Goal: Task Accomplishment & Management: Manage account settings

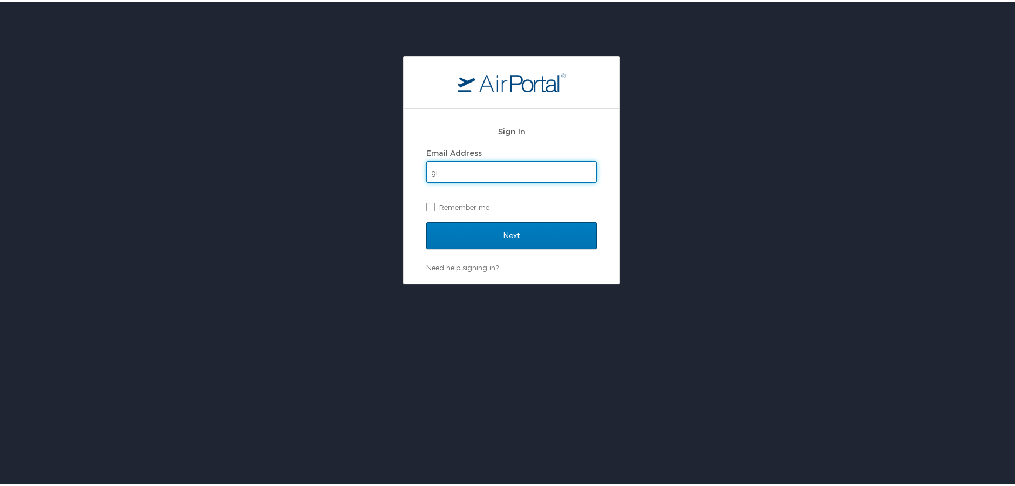
type input "ginna.evans@emoryhealthcare.org"
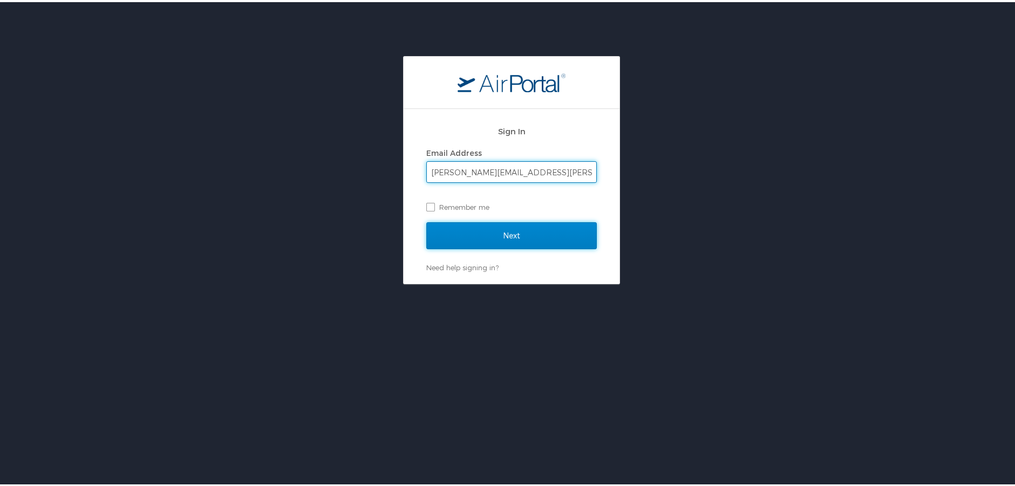
click at [514, 234] on input "Next" at bounding box center [511, 233] width 170 height 27
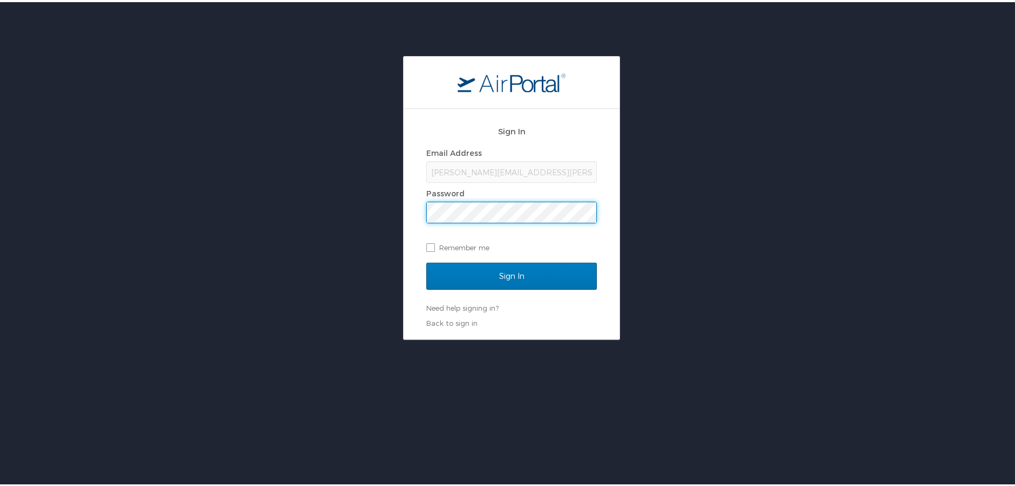
click at [426, 261] on input "Sign In" at bounding box center [511, 274] width 170 height 27
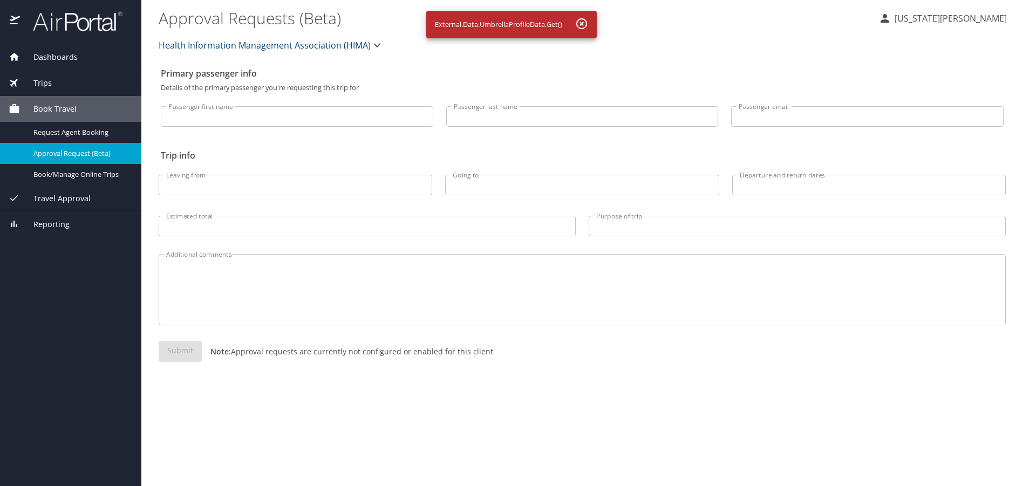
click at [53, 57] on span "Dashboards" at bounding box center [49, 57] width 58 height 12
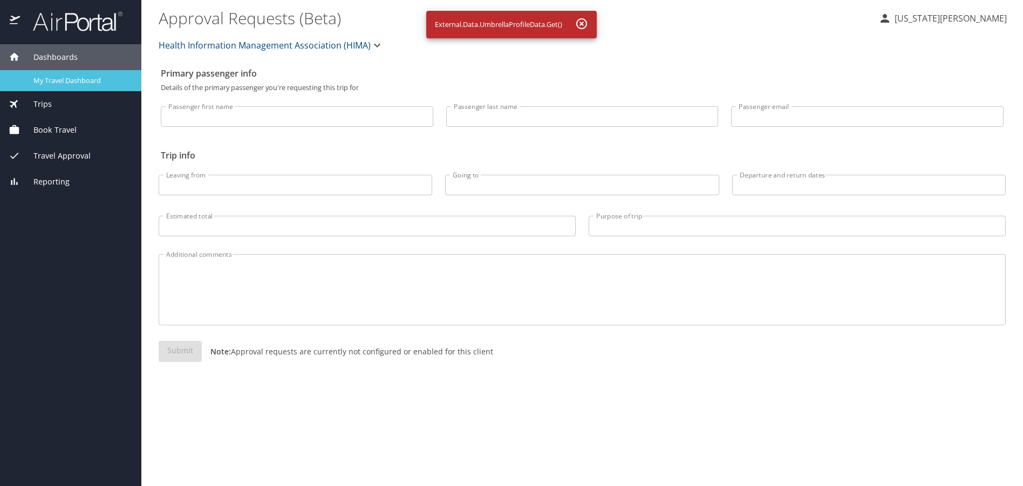
click at [70, 82] on span "My Travel Dashboard" at bounding box center [80, 81] width 95 height 10
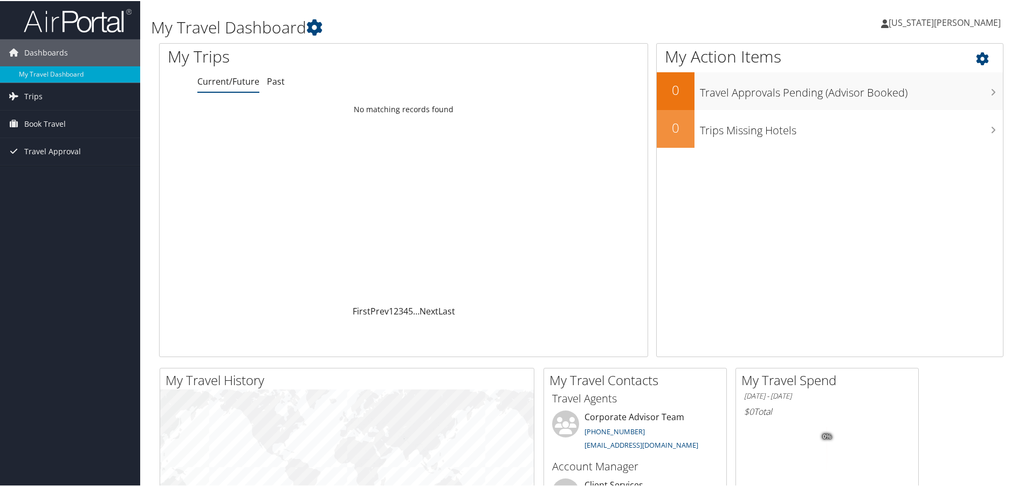
click at [977, 56] on icon at bounding box center [992, 55] width 32 height 18
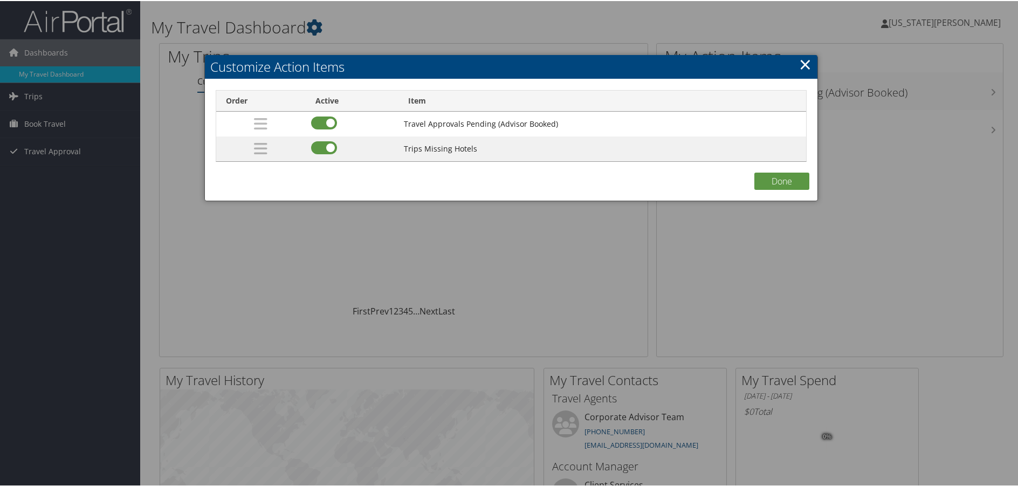
drag, startPoint x: 812, startPoint y: 64, endPoint x: 801, endPoint y: 67, distance: 11.9
click at [803, 67] on div "Customize Action Items Loading... Order Active Item Travel Approvals Pending (A…" at bounding box center [511, 127] width 614 height 146
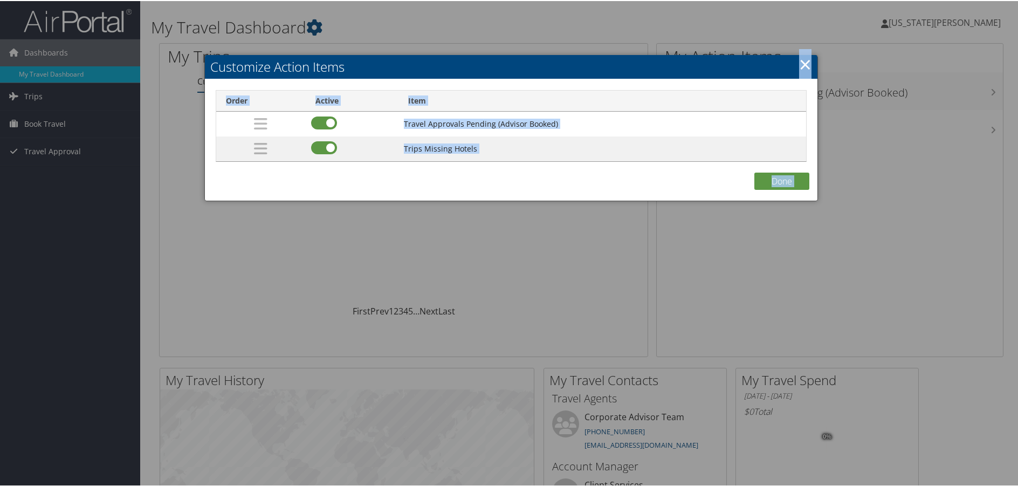
click at [801, 69] on link "×" at bounding box center [805, 63] width 12 height 22
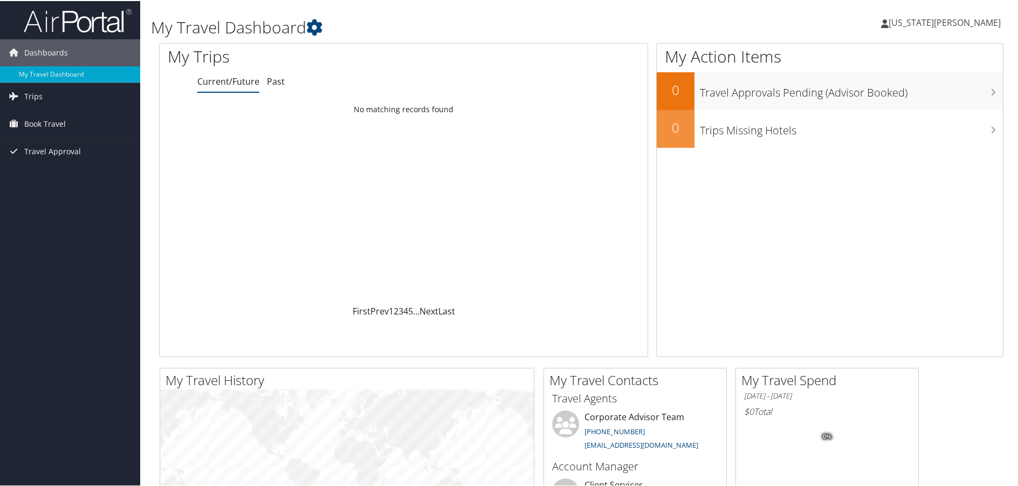
click at [967, 28] on link "[US_STATE][PERSON_NAME]" at bounding box center [946, 21] width 131 height 32
click at [920, 93] on link "View Travel Profile" at bounding box center [939, 96] width 120 height 18
click at [42, 49] on span "Dashboards" at bounding box center [46, 51] width 44 height 27
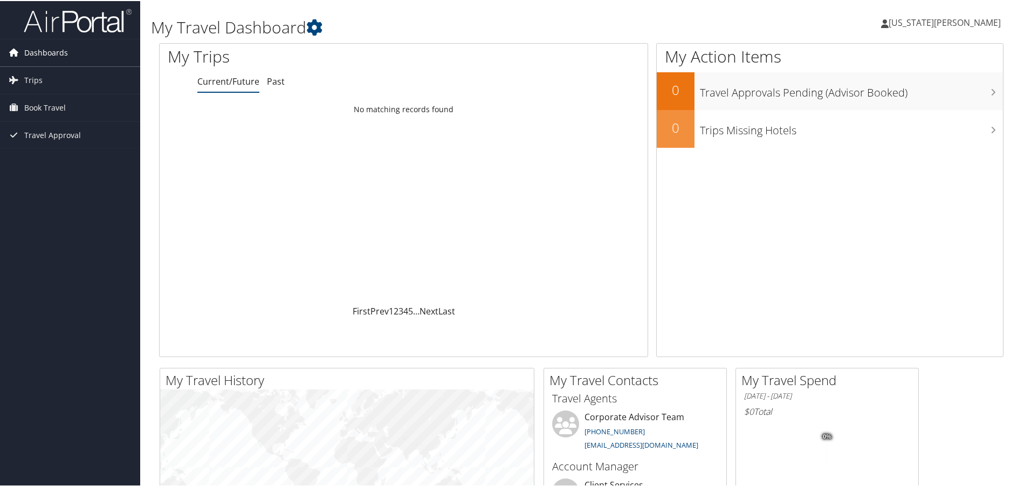
click at [42, 49] on span "Dashboards" at bounding box center [46, 51] width 44 height 27
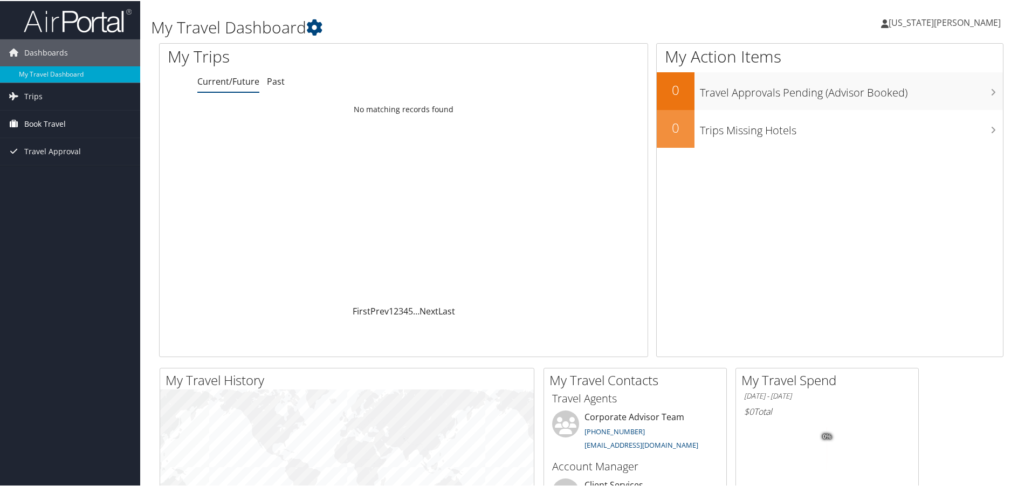
click at [38, 119] on span "Book Travel" at bounding box center [45, 123] width 42 height 27
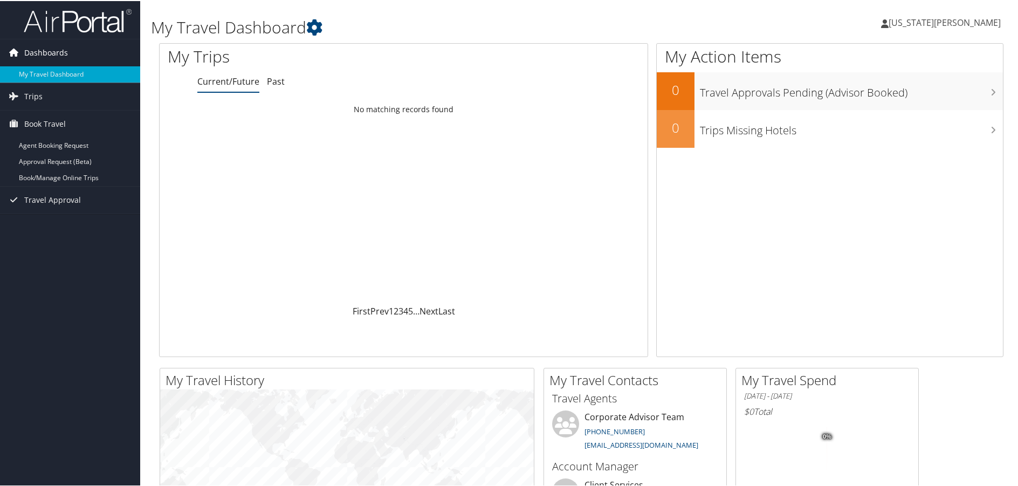
click at [36, 40] on span "Dashboards" at bounding box center [46, 51] width 44 height 27
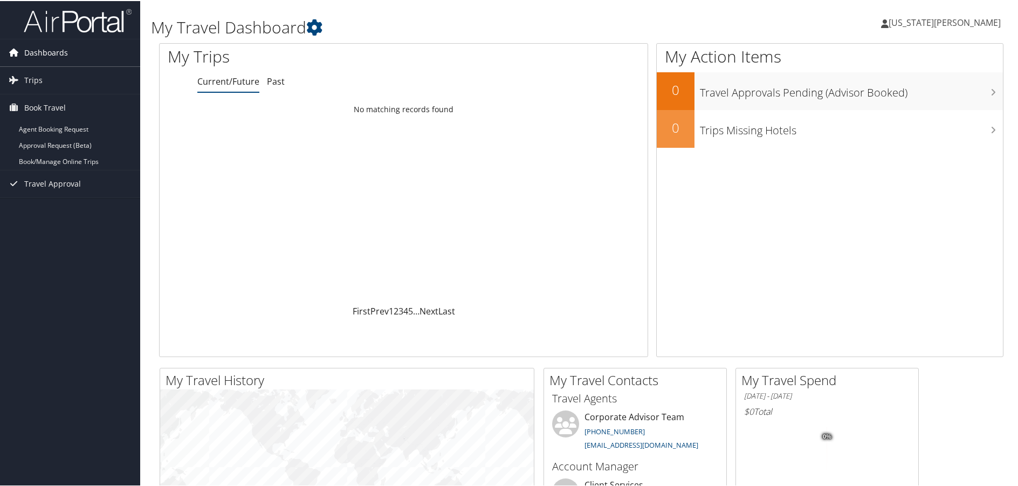
click at [31, 51] on span "Dashboards" at bounding box center [46, 51] width 44 height 27
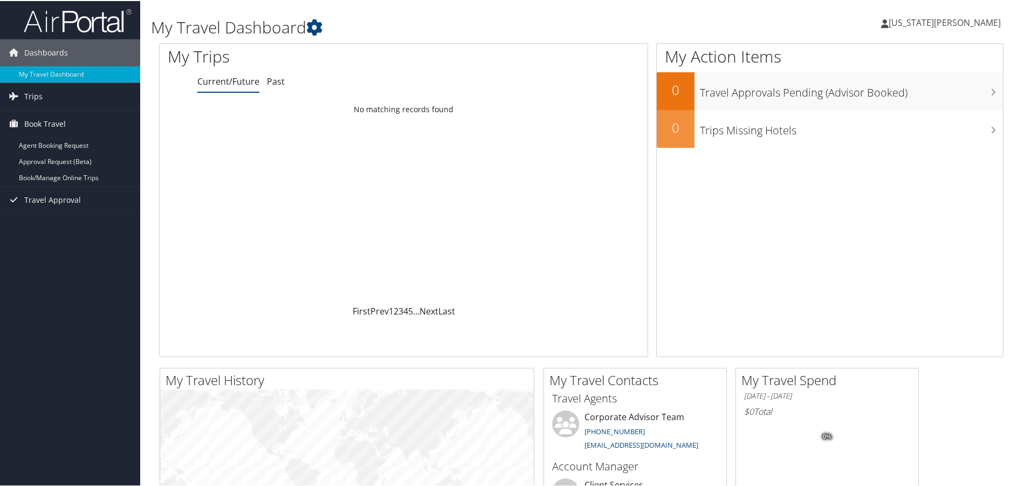
click at [962, 19] on span "[US_STATE][PERSON_NAME]" at bounding box center [945, 22] width 112 height 12
click at [887, 58] on link "My Settings" at bounding box center [939, 59] width 120 height 18
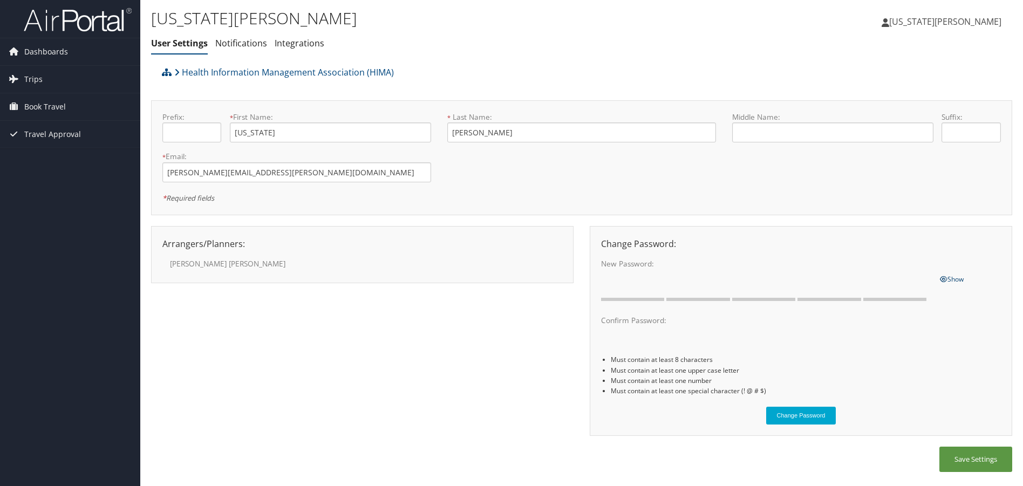
click at [948, 277] on span "Show" at bounding box center [952, 279] width 24 height 9
click at [949, 277] on span "Hide" at bounding box center [947, 279] width 14 height 9
click at [181, 136] on input "text" at bounding box center [191, 132] width 59 height 20
type input "Ms"
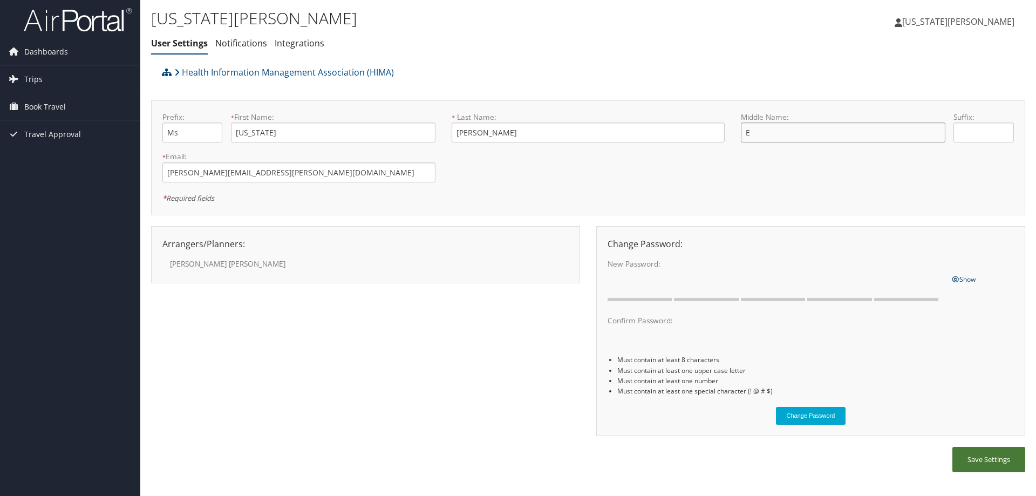
type input "E"
click at [978, 455] on button "Save Settings" at bounding box center [988, 459] width 73 height 25
click at [776, 132] on input "E" at bounding box center [843, 132] width 204 height 20
type input "[PERSON_NAME]"
click at [974, 456] on button "Save Settings" at bounding box center [988, 459] width 73 height 25
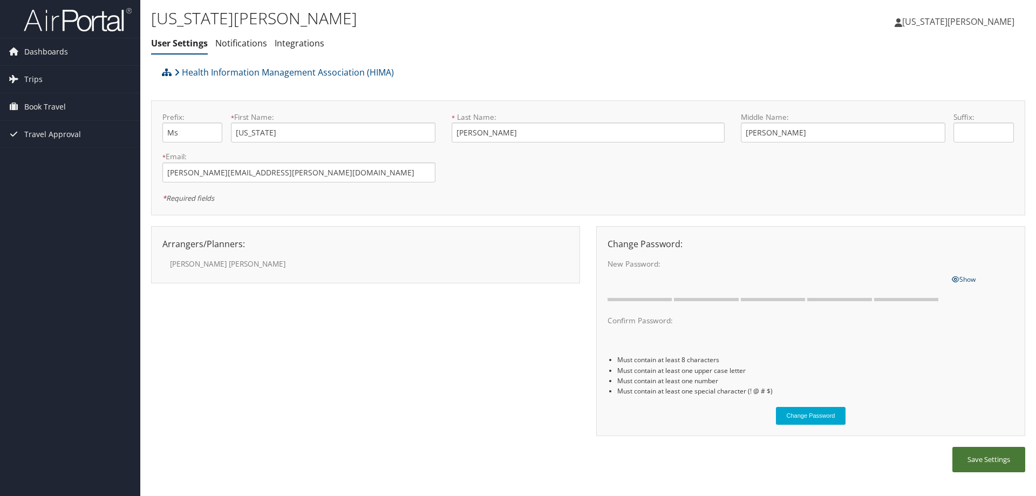
click at [1001, 457] on button "Save Settings" at bounding box center [988, 459] width 73 height 25
click at [975, 19] on span "[US_STATE][PERSON_NAME]" at bounding box center [958, 22] width 112 height 12
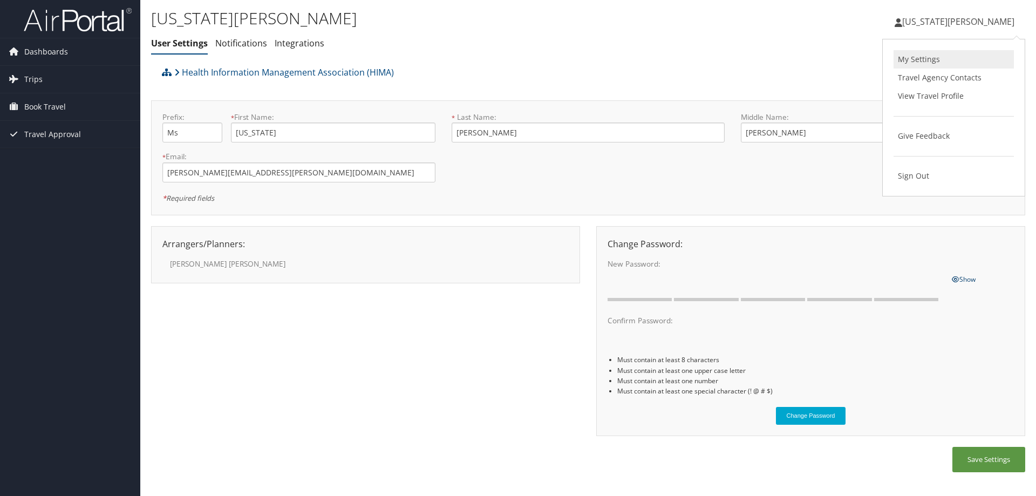
click at [911, 56] on link "My Settings" at bounding box center [953, 59] width 120 height 18
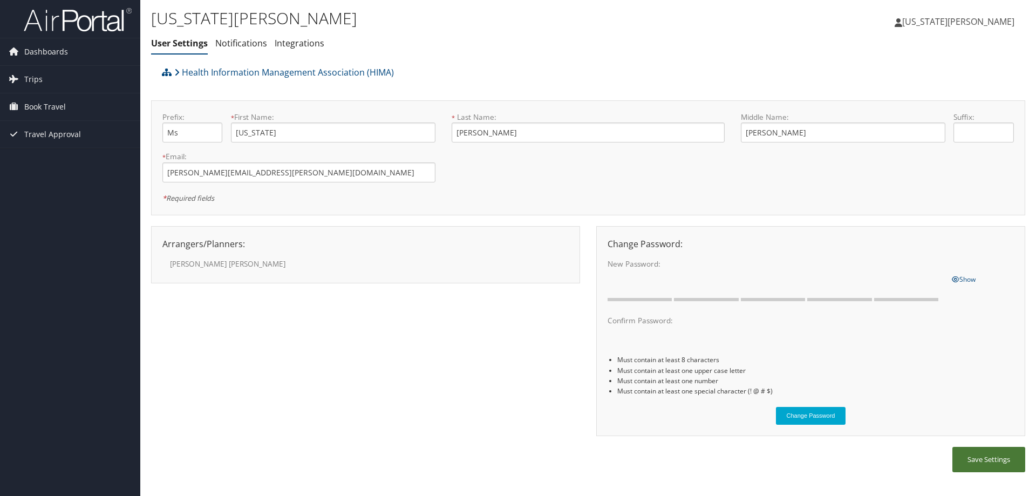
click at [972, 453] on button "Save Settings" at bounding box center [988, 459] width 73 height 25
click at [1000, 457] on button "Save Settings" at bounding box center [988, 459] width 73 height 25
click at [36, 49] on span "Dashboards" at bounding box center [46, 51] width 44 height 27
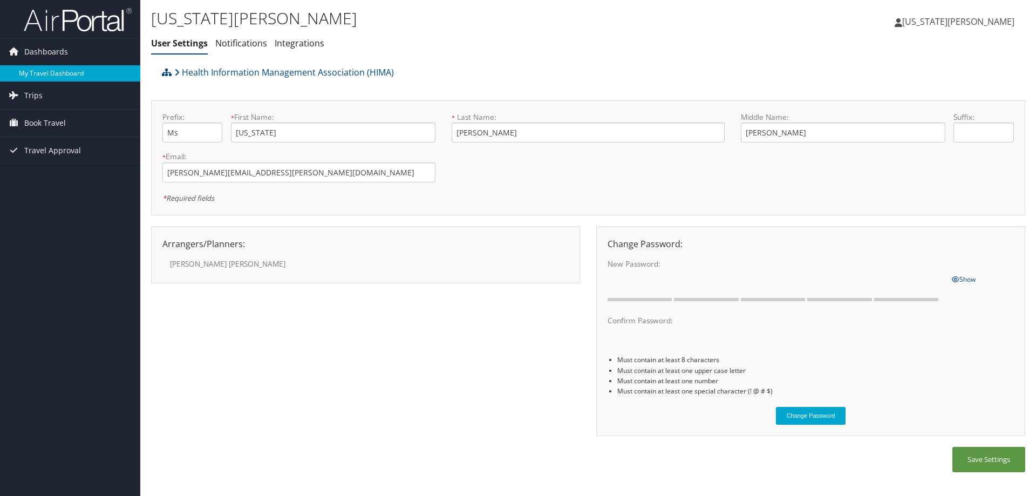
click at [37, 67] on link "My Travel Dashboard" at bounding box center [70, 73] width 140 height 16
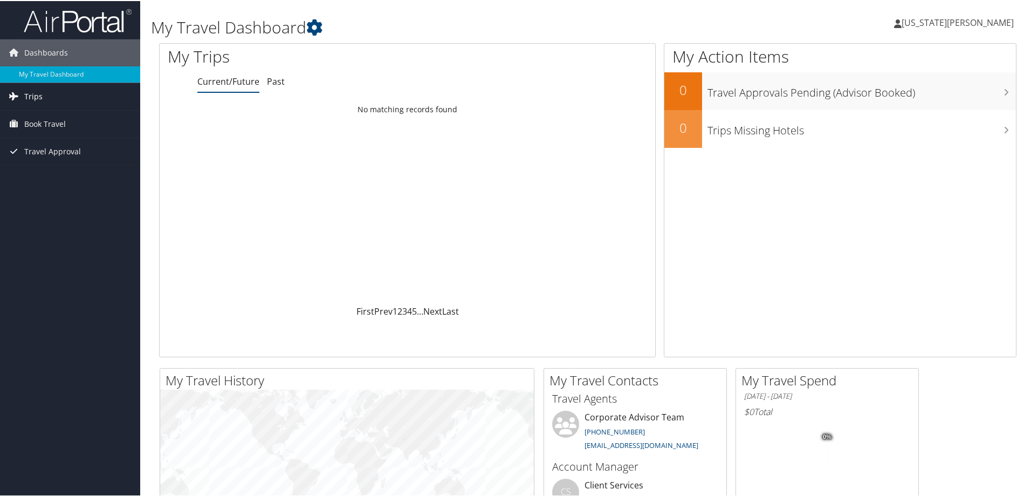
click at [25, 97] on span "Trips" at bounding box center [33, 95] width 18 height 27
click at [983, 18] on span "[US_STATE][PERSON_NAME]" at bounding box center [958, 22] width 112 height 12
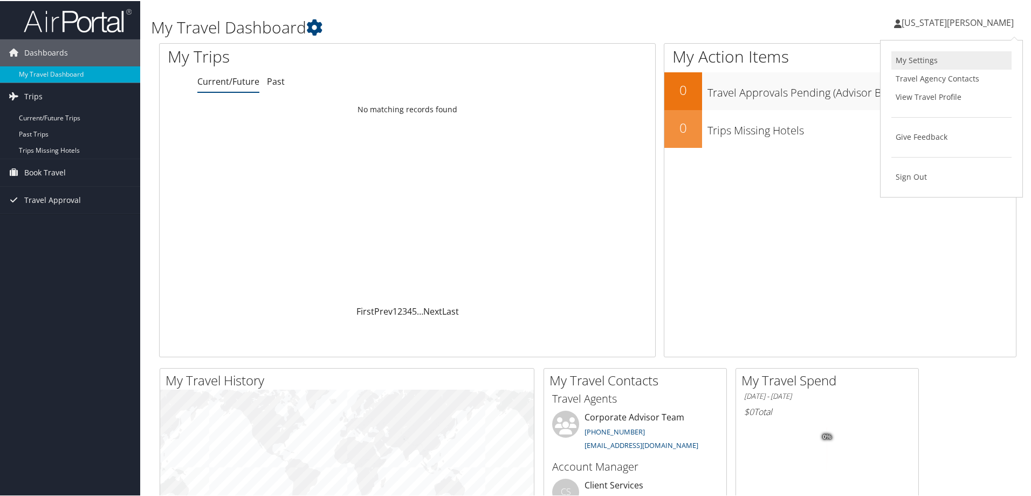
click at [914, 57] on link "My Settings" at bounding box center [952, 59] width 120 height 18
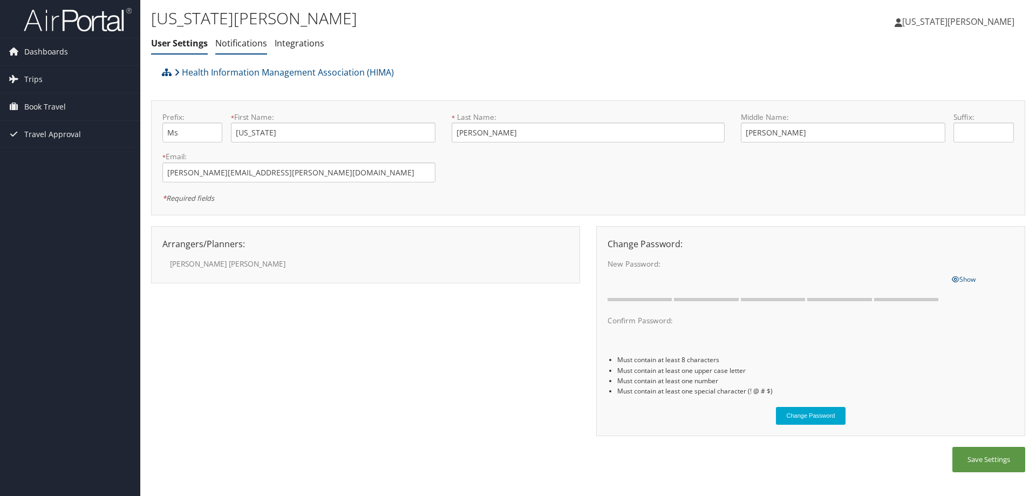
click at [236, 44] on link "Notifications" at bounding box center [241, 43] width 52 height 12
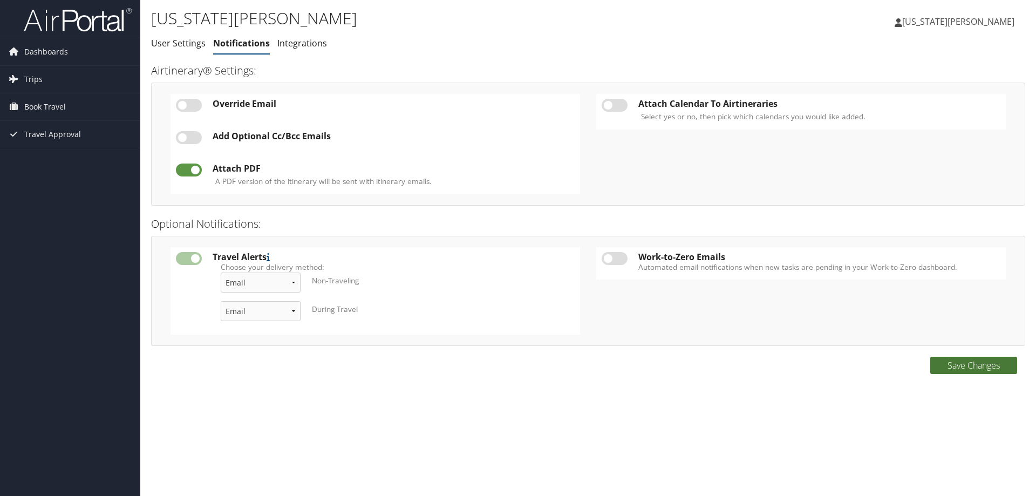
click at [974, 365] on button "Save Changes" at bounding box center [973, 365] width 87 height 17
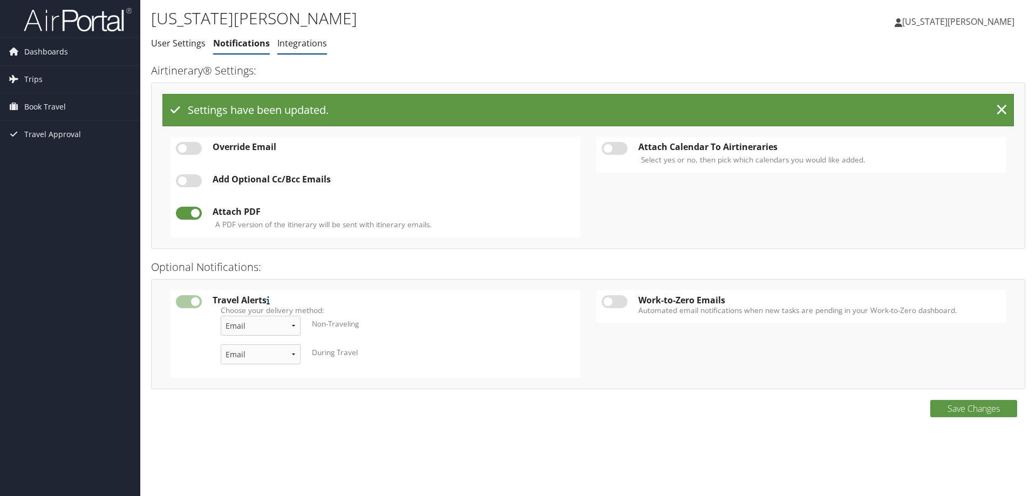
click at [298, 42] on link "Integrations" at bounding box center [302, 43] width 50 height 12
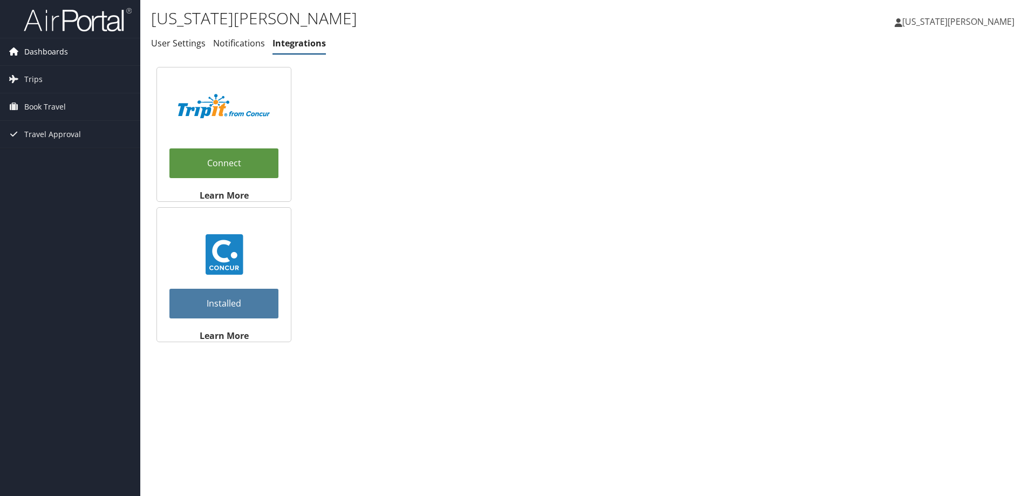
click at [45, 49] on span "Dashboards" at bounding box center [46, 51] width 44 height 27
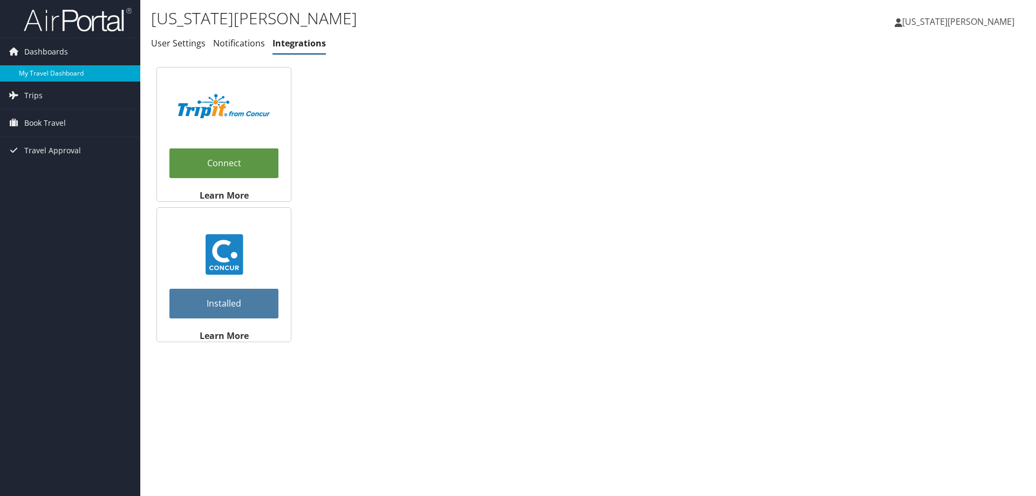
click at [37, 69] on link "My Travel Dashboard" at bounding box center [70, 73] width 140 height 16
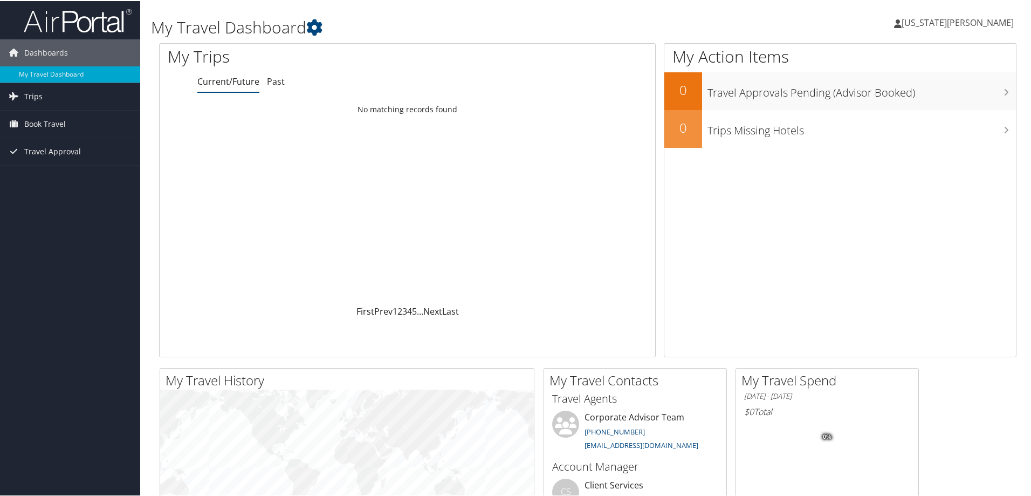
click at [971, 16] on span "[US_STATE][PERSON_NAME]" at bounding box center [958, 22] width 112 height 12
click at [929, 99] on link "View Travel Profile" at bounding box center [952, 96] width 120 height 18
click at [964, 23] on span "[US_STATE][PERSON_NAME]" at bounding box center [958, 22] width 112 height 12
click at [909, 60] on link "My Settings" at bounding box center [952, 59] width 120 height 18
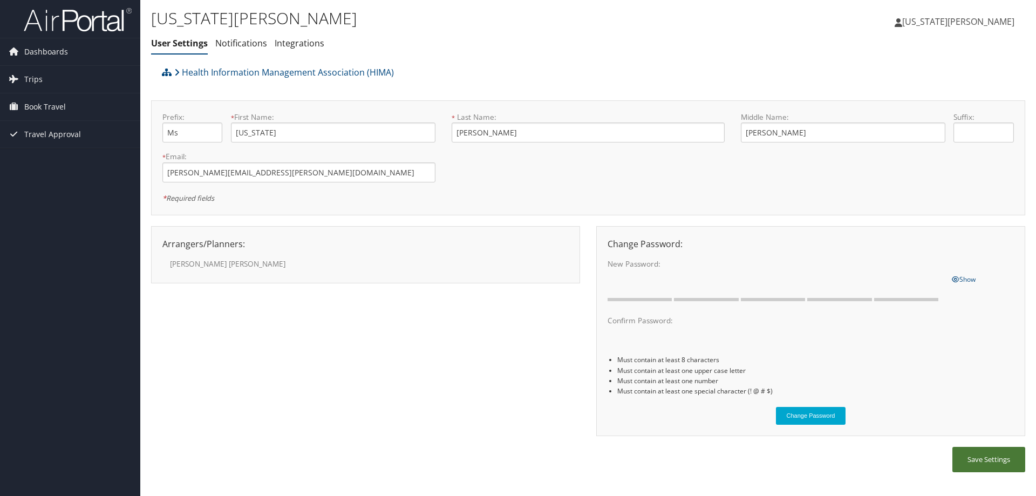
click at [987, 461] on button "Save Settings" at bounding box center [988, 459] width 73 height 25
click at [27, 76] on span "Trips" at bounding box center [33, 79] width 18 height 27
click at [34, 152] on span "Book Travel" at bounding box center [45, 155] width 42 height 27
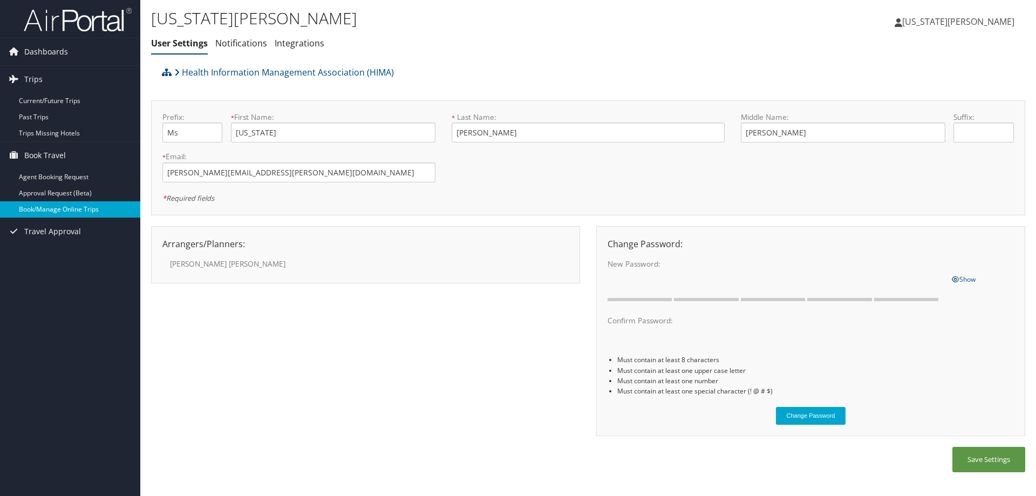
click at [44, 211] on link "Book/Manage Online Trips" at bounding box center [70, 209] width 140 height 16
click at [992, 25] on span "[US_STATE][PERSON_NAME]" at bounding box center [958, 22] width 112 height 12
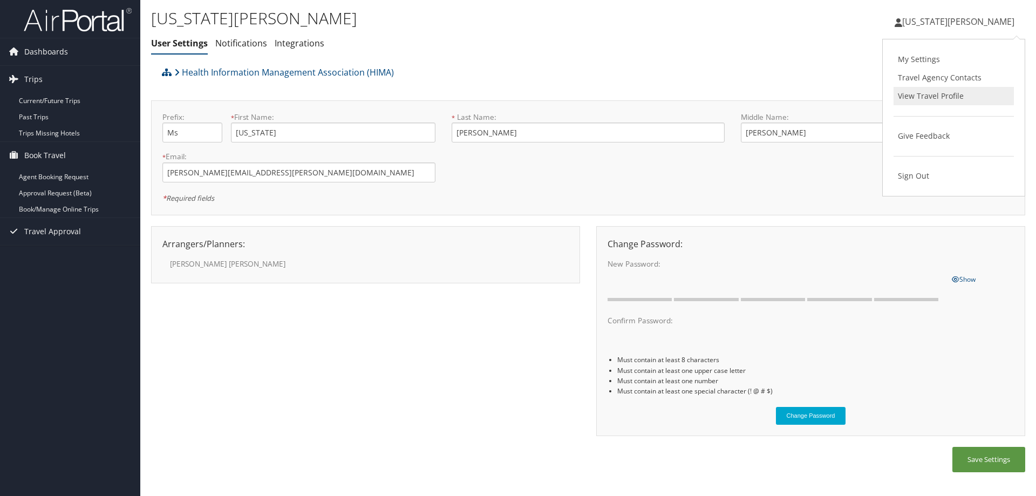
click at [917, 95] on link "View Travel Profile" at bounding box center [953, 96] width 120 height 18
click at [49, 50] on span "Dashboards" at bounding box center [46, 51] width 44 height 27
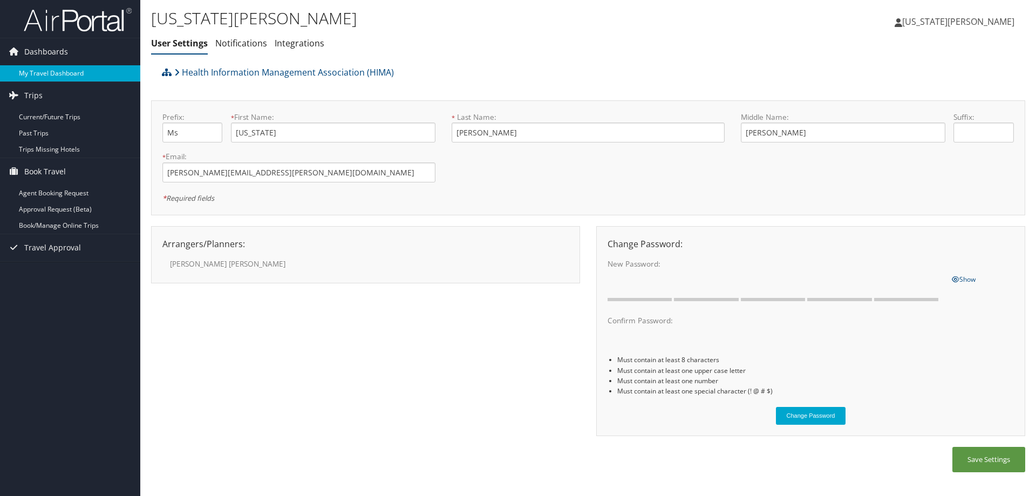
click at [48, 73] on link "My Travel Dashboard" at bounding box center [70, 73] width 140 height 16
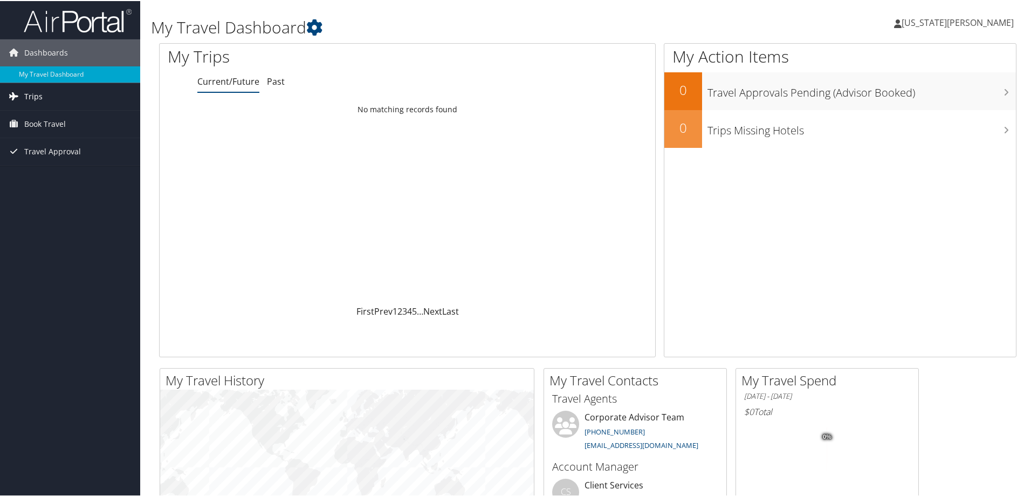
click at [37, 91] on span "Trips" at bounding box center [33, 95] width 18 height 27
click at [38, 169] on span "Book Travel" at bounding box center [45, 171] width 42 height 27
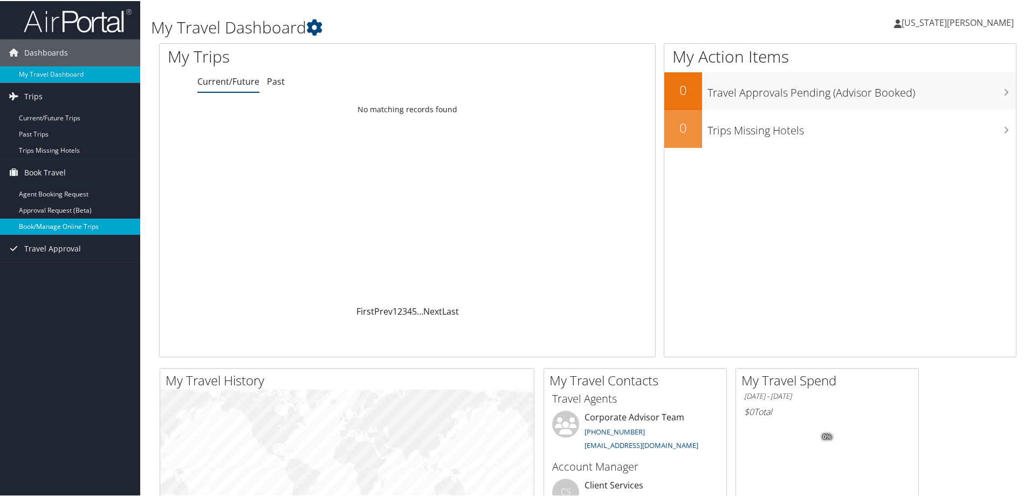
click at [65, 223] on link "Book/Manage Online Trips" at bounding box center [70, 225] width 140 height 16
click at [977, 19] on span "[US_STATE][PERSON_NAME]" at bounding box center [958, 22] width 112 height 12
click at [921, 93] on link "View Travel Profile" at bounding box center [952, 96] width 120 height 18
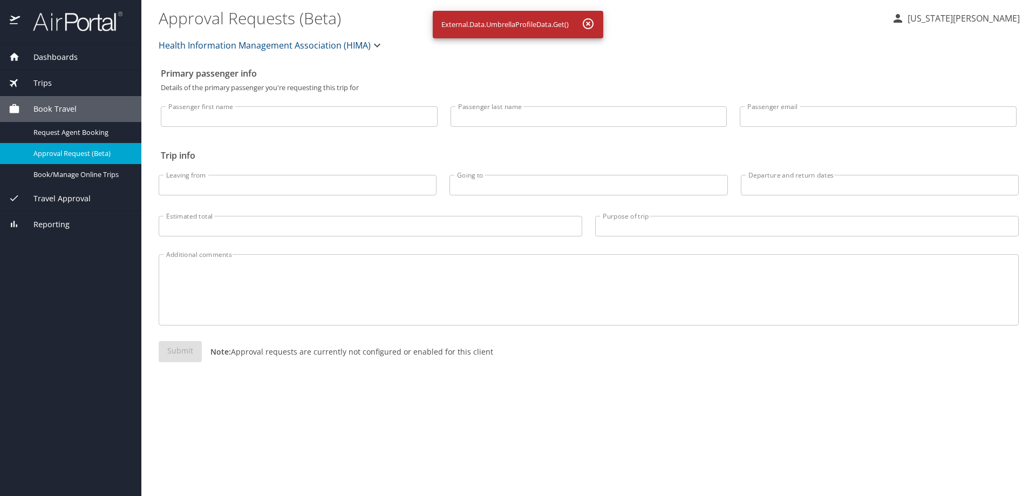
click at [73, 58] on span "Dashboards" at bounding box center [49, 57] width 58 height 12
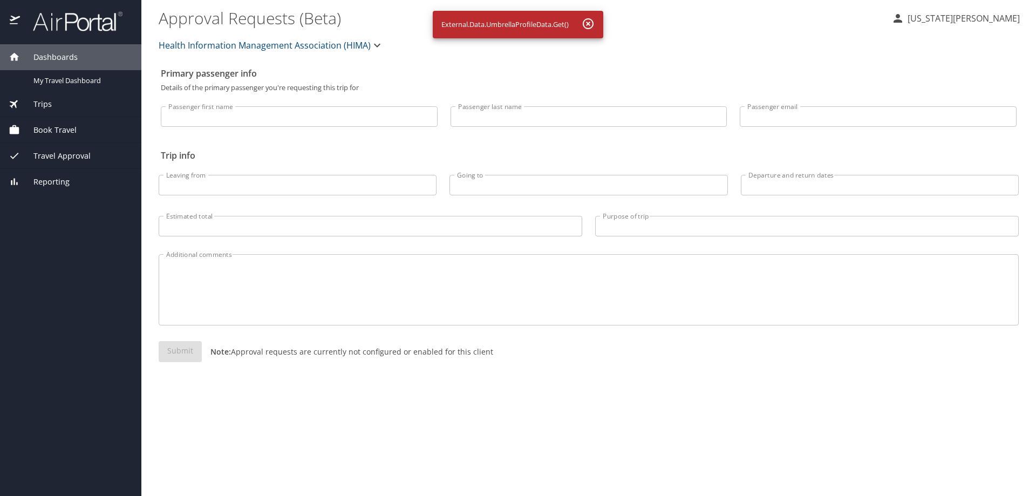
click at [73, 58] on span "Dashboards" at bounding box center [49, 57] width 58 height 12
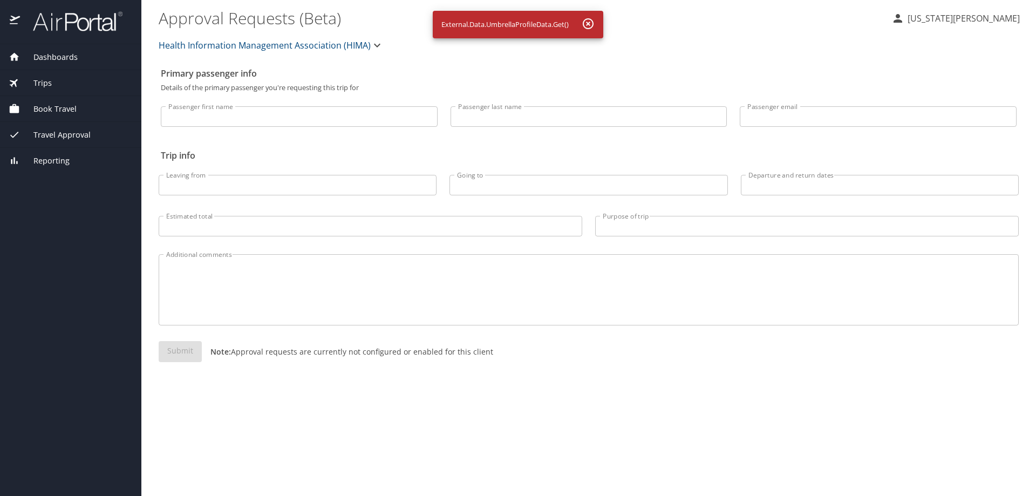
click at [73, 58] on span "Dashboards" at bounding box center [49, 57] width 58 height 12
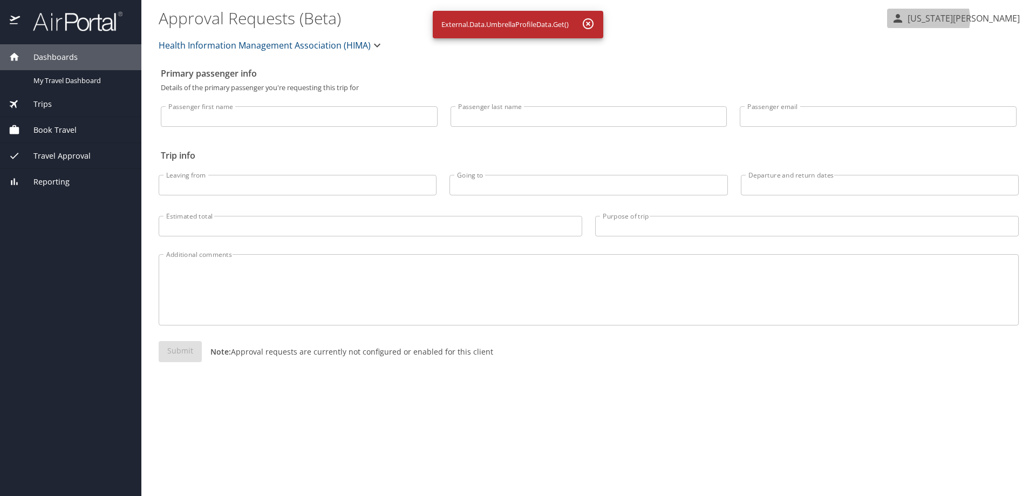
click at [984, 19] on p "[US_STATE][PERSON_NAME]" at bounding box center [961, 18] width 115 height 13
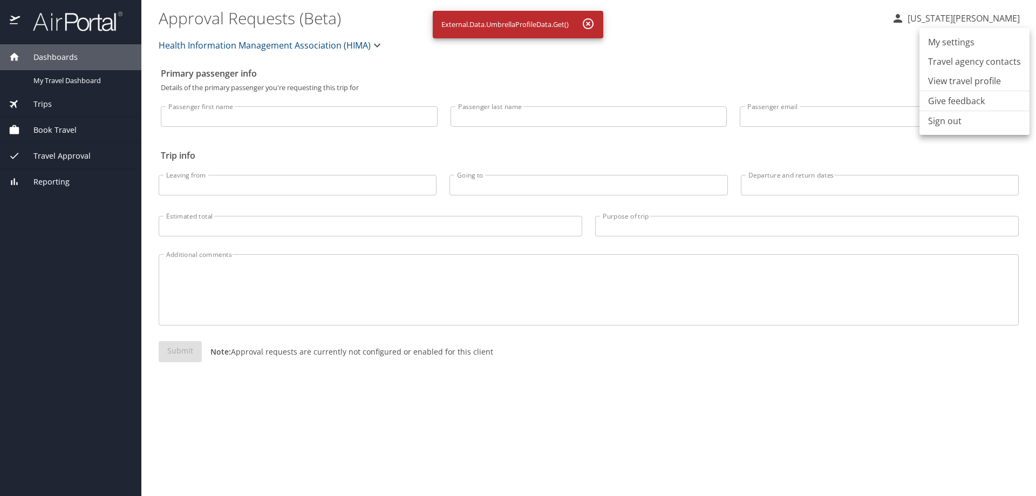
click at [954, 43] on li "My settings" at bounding box center [974, 41] width 110 height 19
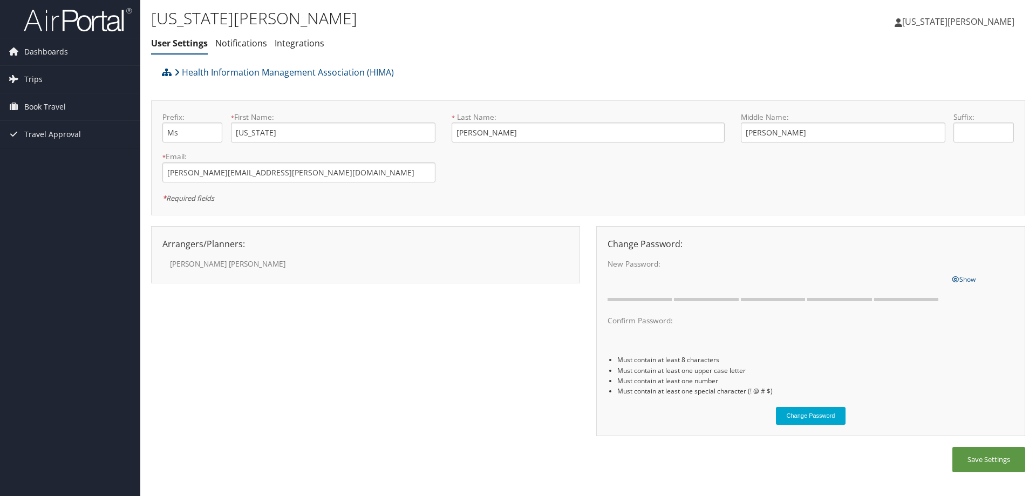
click at [978, 18] on span "[US_STATE][PERSON_NAME]" at bounding box center [958, 22] width 112 height 12
click at [979, 454] on button "Save Settings" at bounding box center [988, 459] width 73 height 25
click at [240, 46] on link "Notifications" at bounding box center [241, 43] width 52 height 12
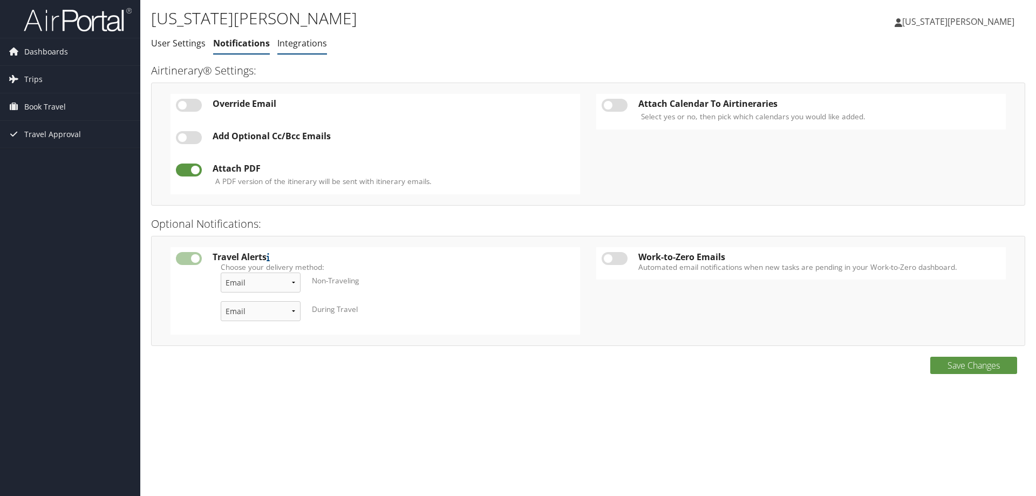
click at [288, 44] on link "Integrations" at bounding box center [302, 43] width 50 height 12
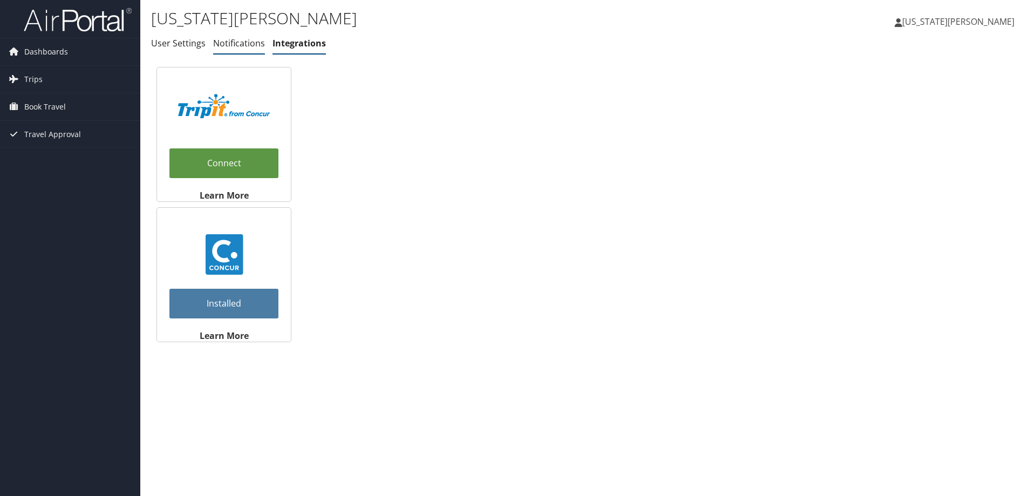
click at [224, 44] on link "Notifications" at bounding box center [239, 43] width 52 height 12
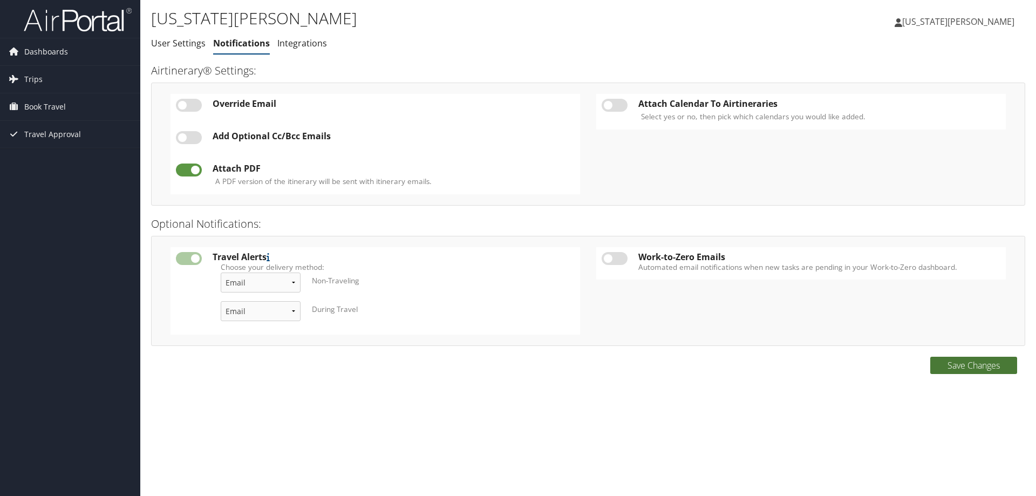
click at [962, 364] on button "Save Changes" at bounding box center [973, 365] width 87 height 17
click at [950, 18] on ul "Virginia Evans Virginia Evans" at bounding box center [953, 21] width 142 height 32
click at [59, 54] on span "Dashboards" at bounding box center [46, 51] width 44 height 27
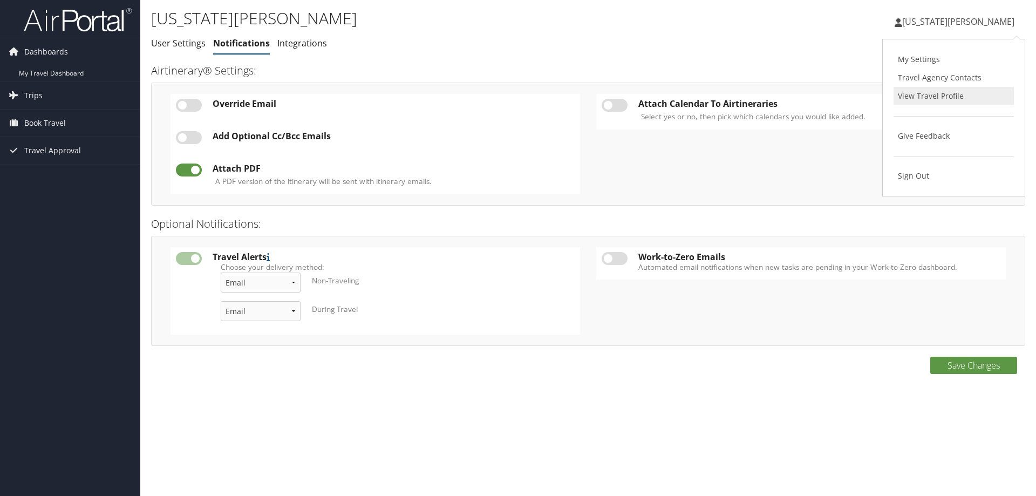
click at [929, 95] on link "View Travel Profile" at bounding box center [953, 96] width 120 height 18
click at [167, 45] on link "User Settings" at bounding box center [178, 43] width 54 height 12
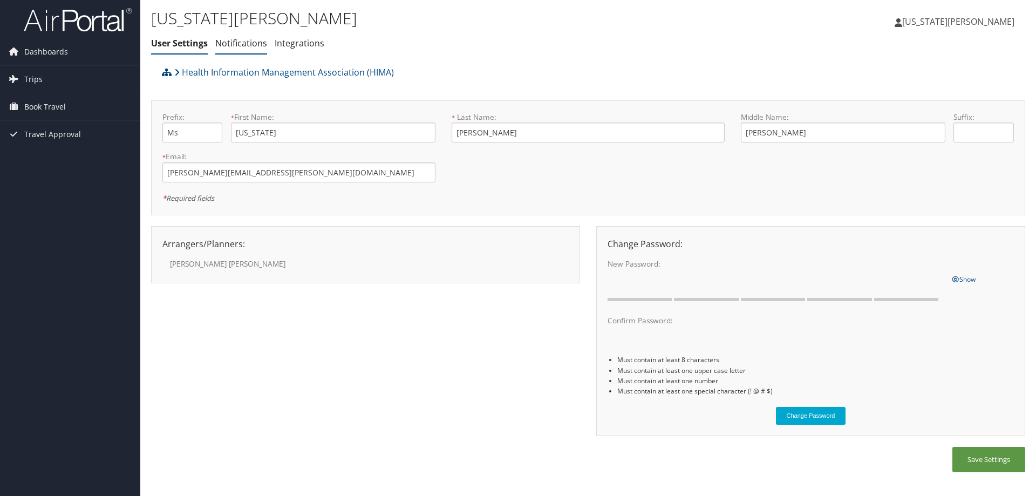
click at [230, 40] on link "Notifications" at bounding box center [241, 43] width 52 height 12
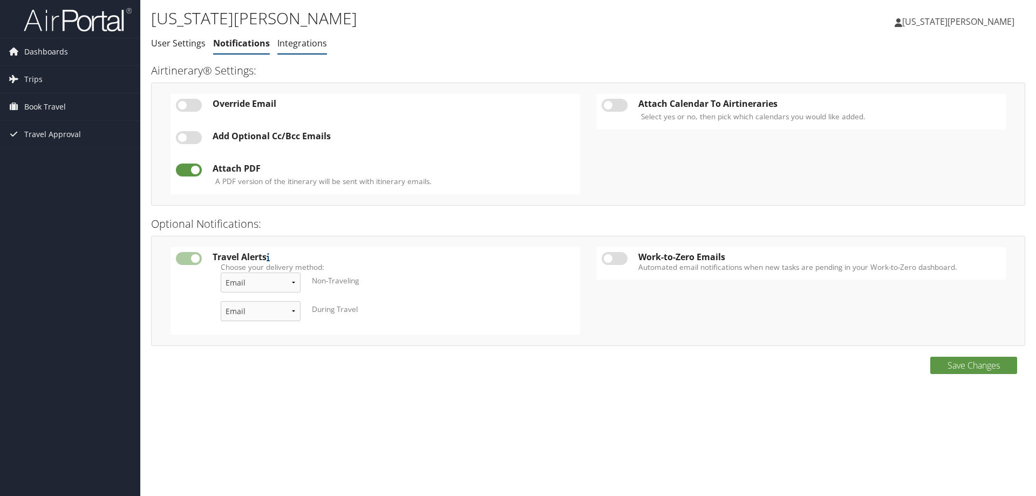
click at [293, 39] on link "Integrations" at bounding box center [302, 43] width 50 height 12
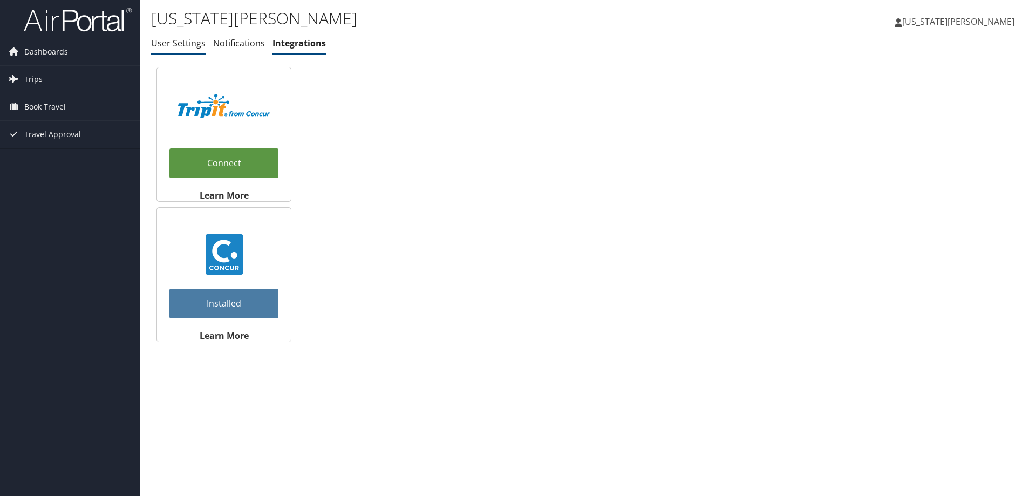
click at [175, 49] on link "User Settings" at bounding box center [178, 43] width 54 height 12
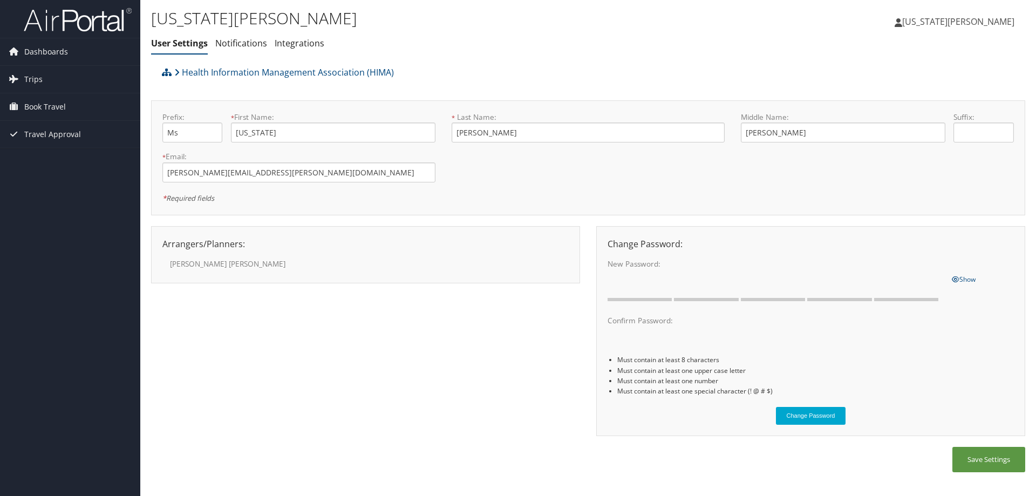
click at [981, 20] on span "[US_STATE][PERSON_NAME]" at bounding box center [958, 22] width 112 height 12
click at [913, 100] on link "View Travel Profile" at bounding box center [953, 96] width 120 height 18
click at [965, 20] on span "[US_STATE][PERSON_NAME]" at bounding box center [958, 22] width 112 height 12
click at [919, 101] on link "View Travel Profile" at bounding box center [953, 96] width 120 height 18
click at [980, 460] on button "Save Settings" at bounding box center [988, 459] width 73 height 25
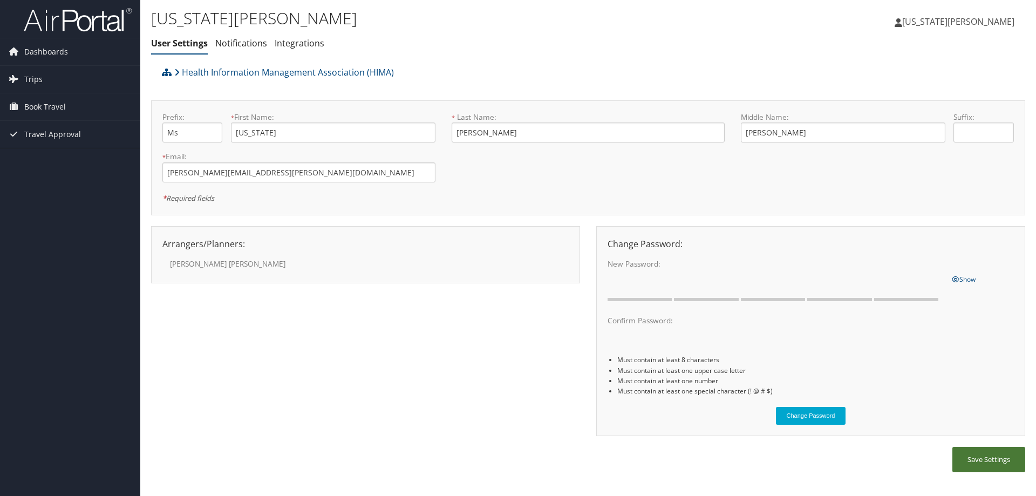
click at [980, 460] on button "Save Settings" at bounding box center [988, 459] width 73 height 25
click at [980, 461] on button "Save Settings" at bounding box center [988, 459] width 73 height 25
click at [35, 105] on span "Book Travel" at bounding box center [45, 106] width 42 height 27
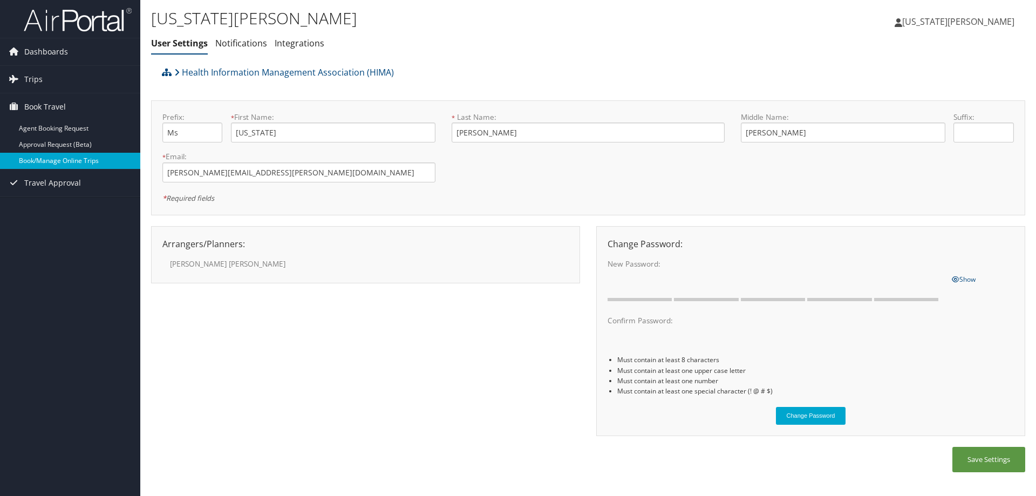
click at [61, 162] on link "Book/Manage Online Trips" at bounding box center [70, 161] width 140 height 16
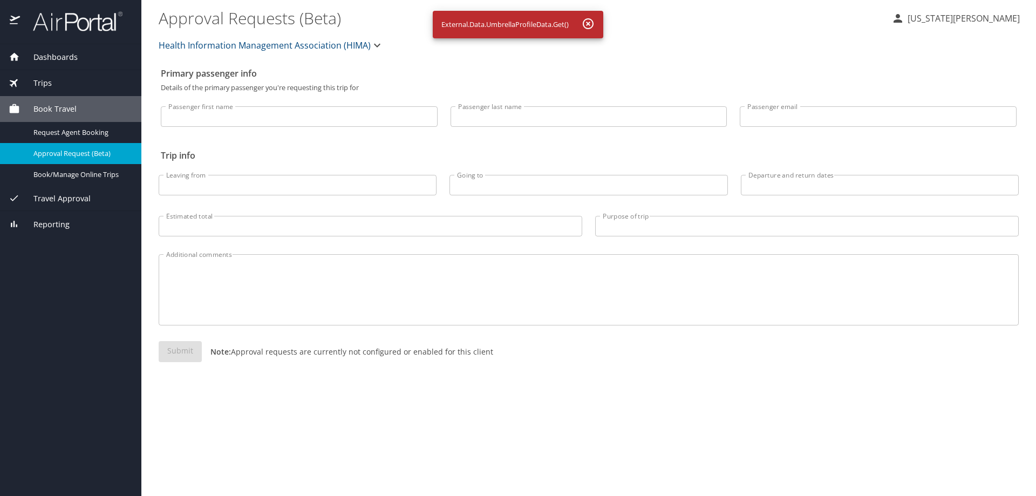
click at [68, 200] on span "Travel Approval" at bounding box center [55, 199] width 71 height 12
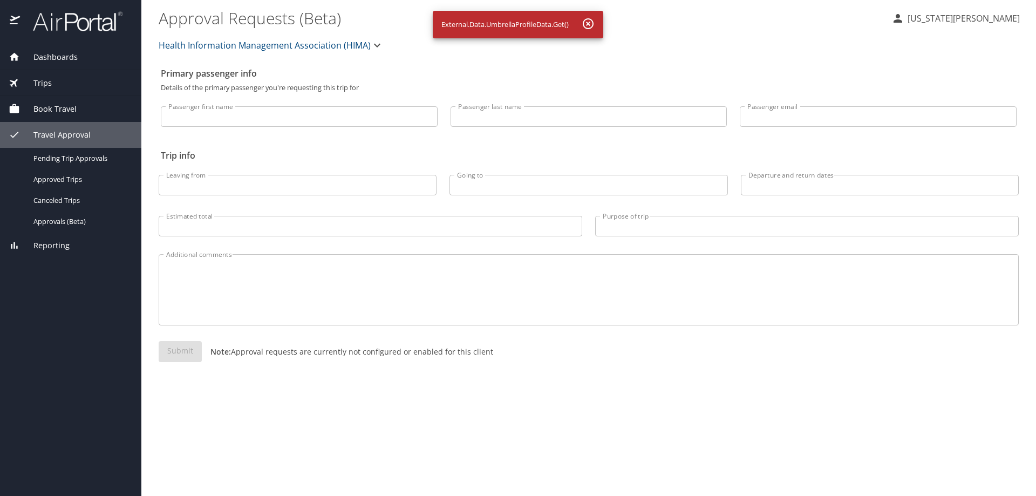
click at [980, 20] on p "[US_STATE][PERSON_NAME]" at bounding box center [961, 18] width 115 height 13
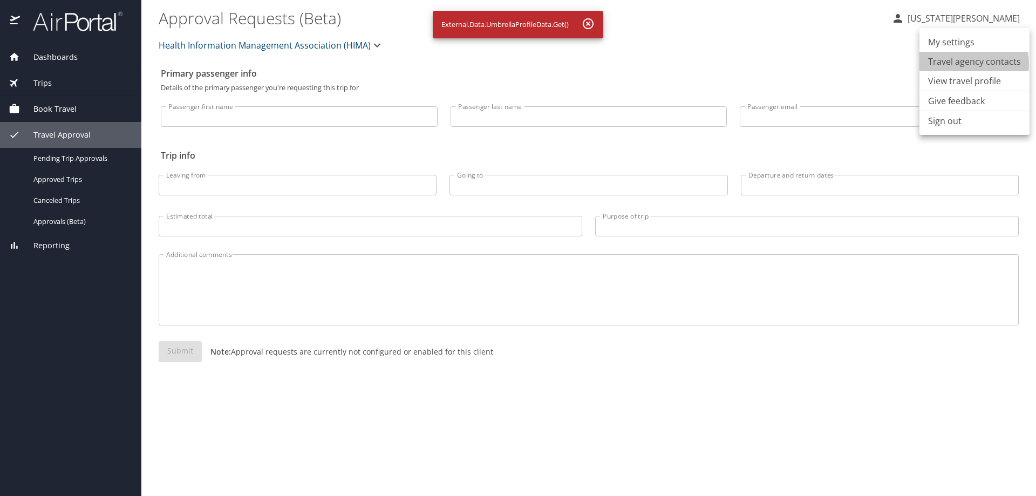
click at [957, 63] on li "Travel agency contacts" at bounding box center [974, 61] width 110 height 19
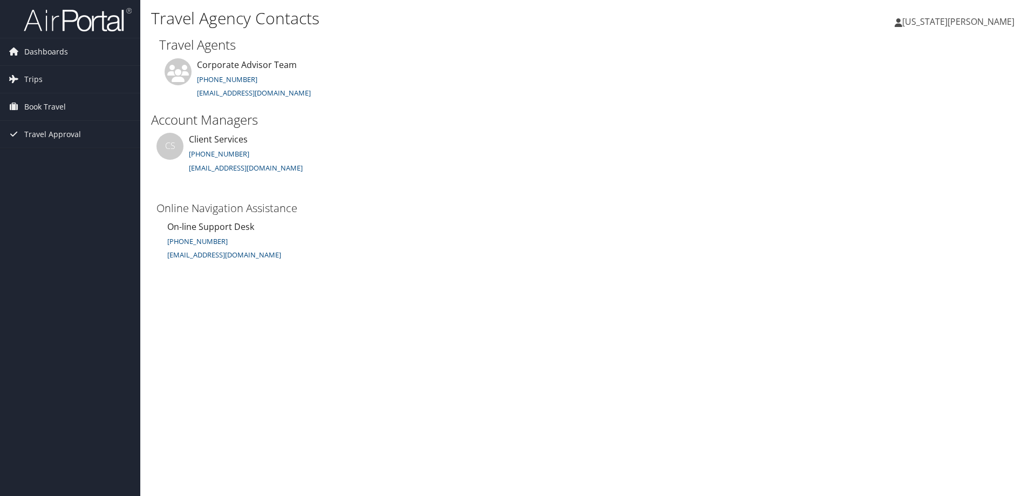
click at [966, 20] on span "[US_STATE][PERSON_NAME]" at bounding box center [958, 22] width 112 height 12
click at [924, 56] on link "My Settings" at bounding box center [953, 59] width 120 height 18
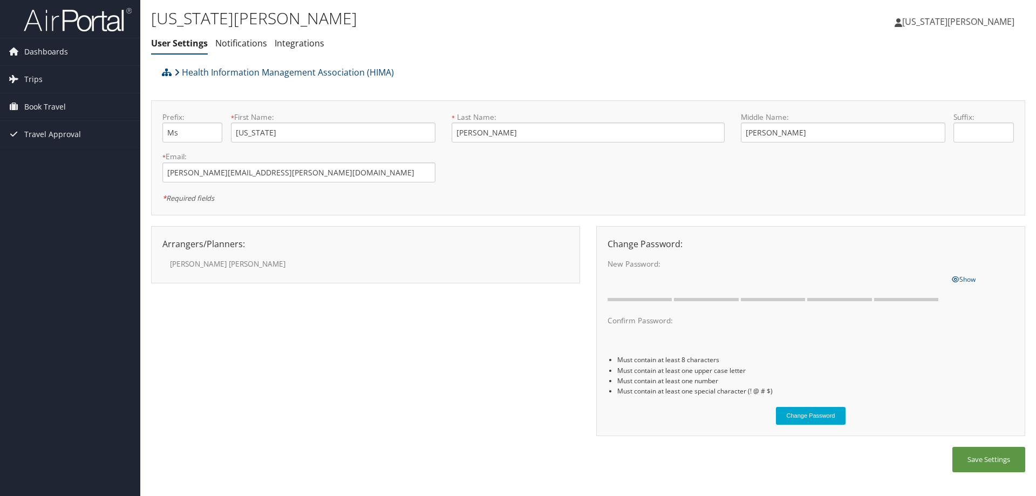
click at [966, 19] on span "[US_STATE][PERSON_NAME]" at bounding box center [958, 22] width 112 height 12
click at [918, 61] on link "My Settings" at bounding box center [953, 59] width 120 height 18
click at [26, 54] on span "Dashboards" at bounding box center [46, 51] width 44 height 27
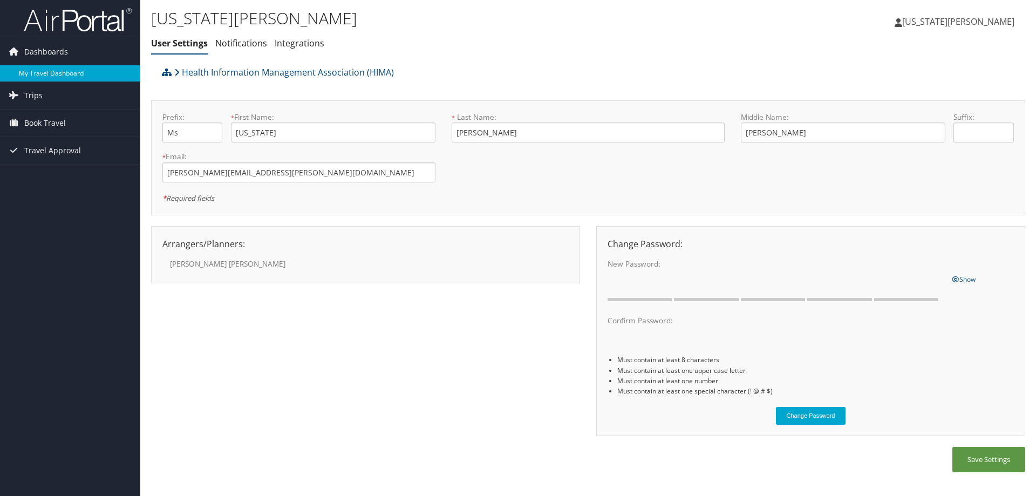
click at [37, 73] on link "My Travel Dashboard" at bounding box center [70, 73] width 140 height 16
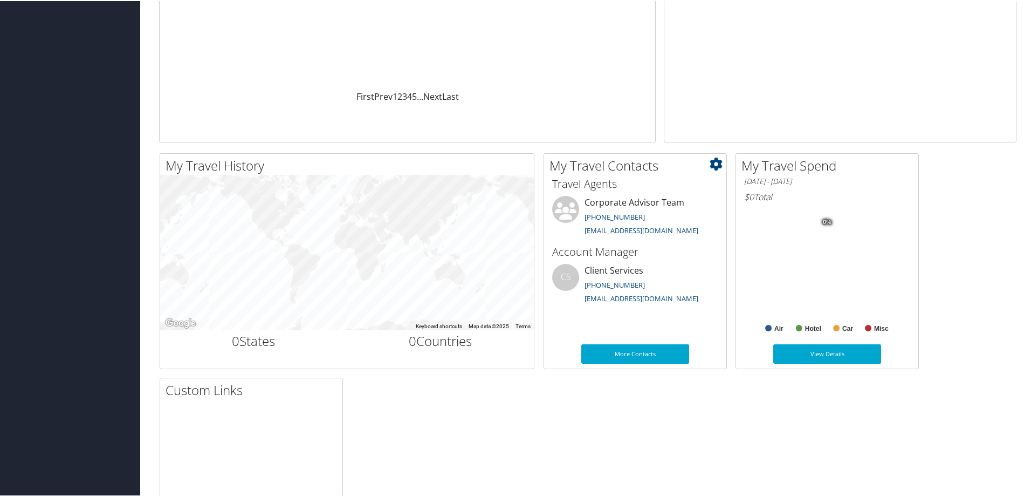
scroll to position [216, 0]
click at [649, 351] on link "More Contacts" at bounding box center [635, 351] width 108 height 19
